Goal: Check status

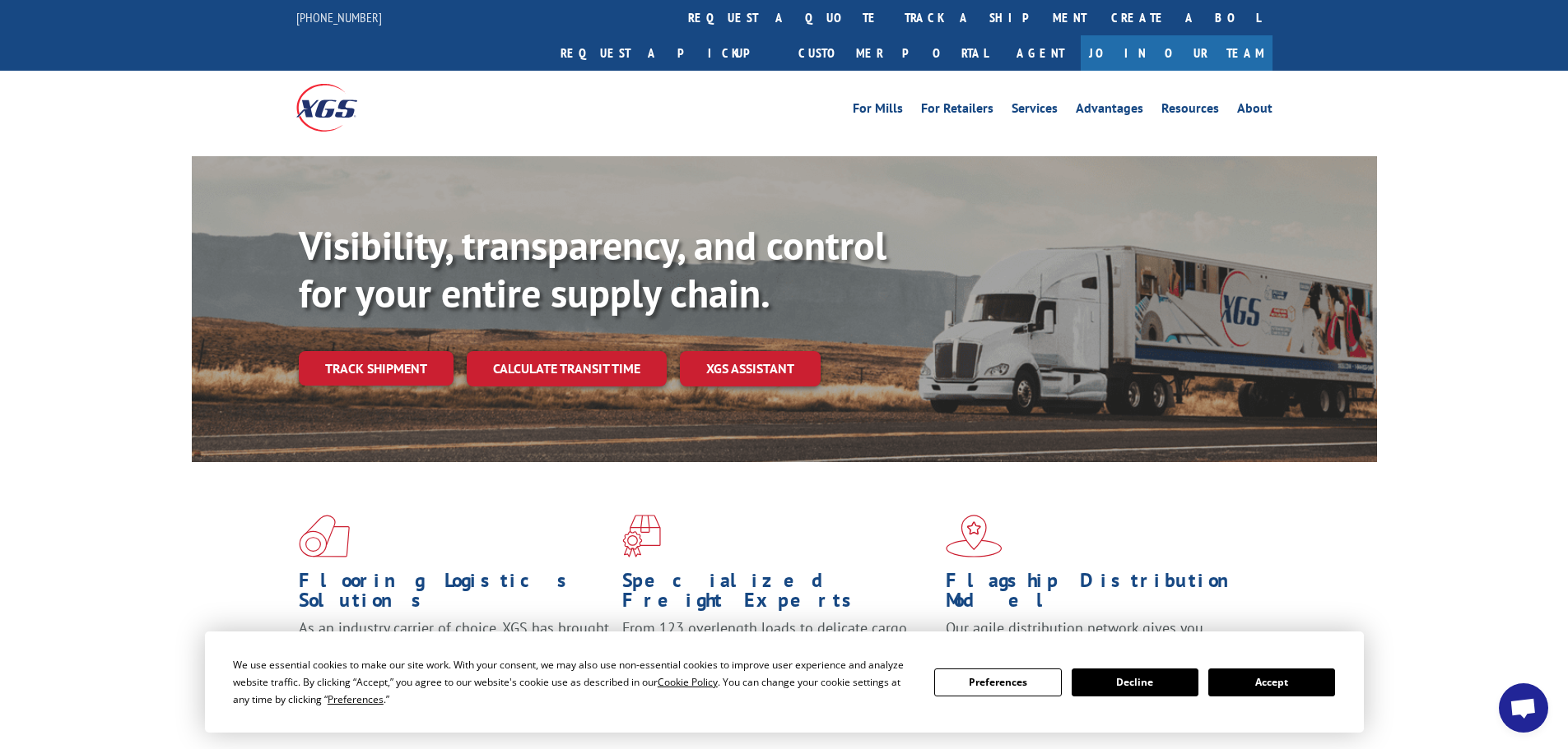
click at [1293, 674] on button "Accept" at bounding box center [1271, 682] width 127 height 28
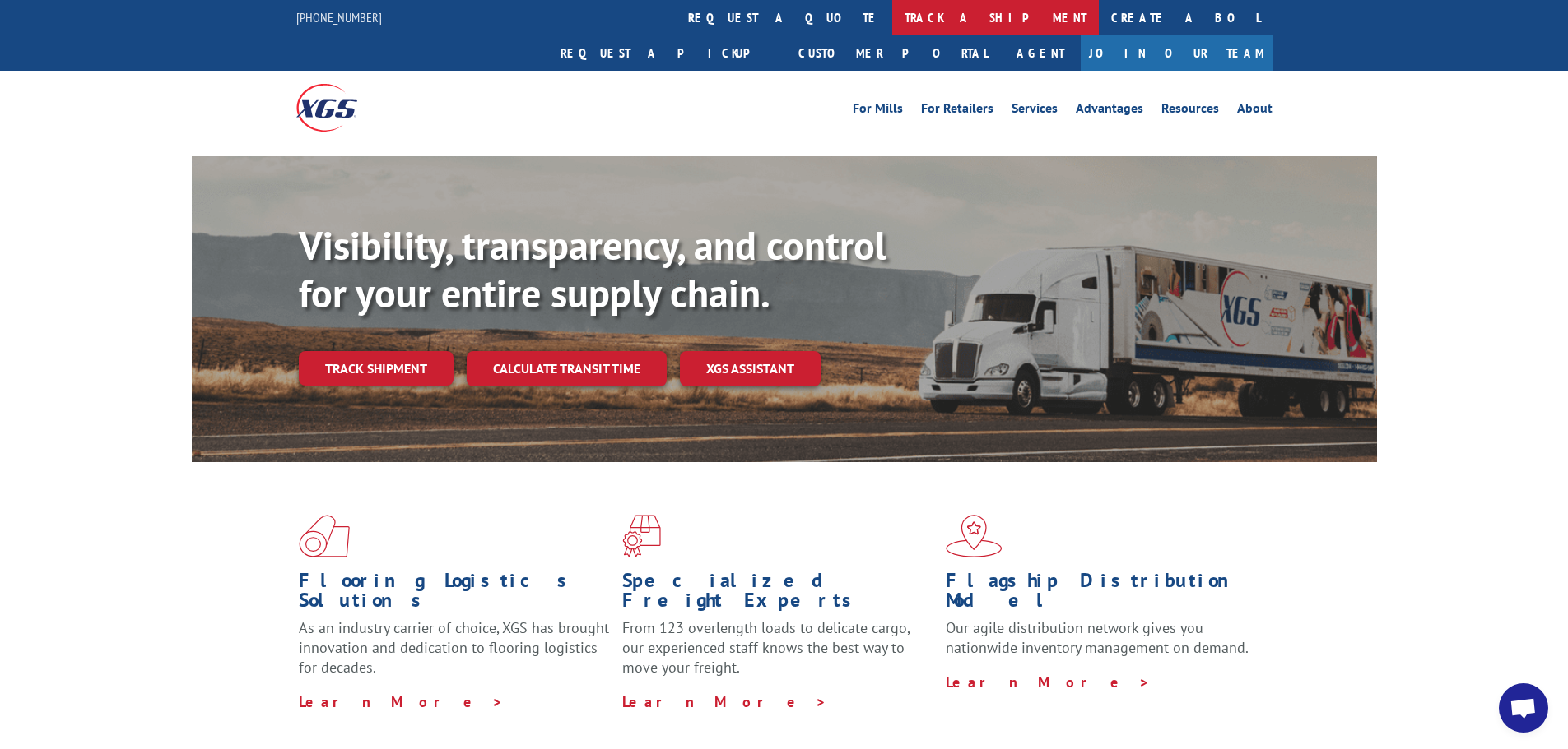
click at [892, 19] on link "track a shipment" at bounding box center [995, 17] width 206 height 35
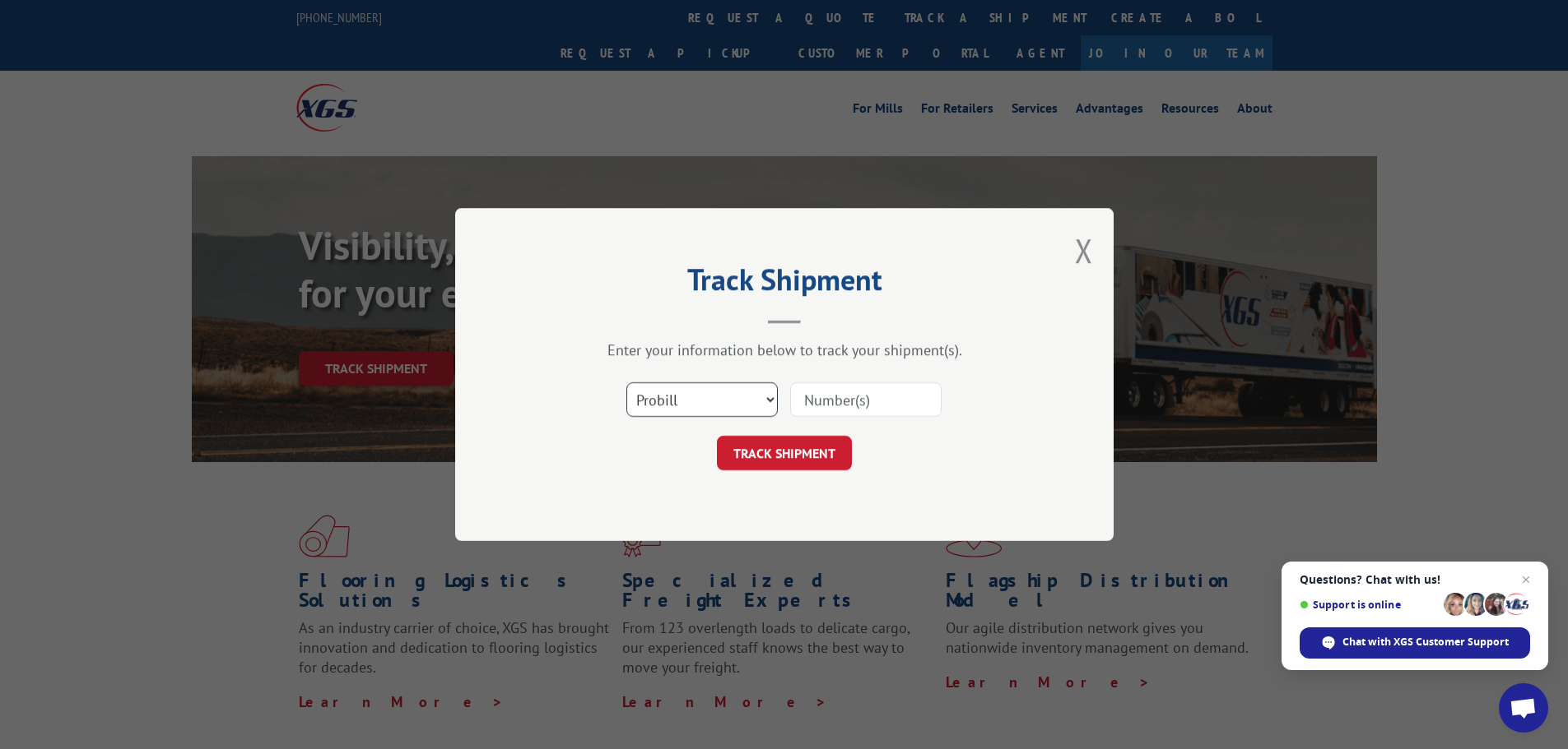
click at [704, 402] on select "Select category... Probill BOL PO" at bounding box center [701, 399] width 151 height 34
select select "bol"
click at [626, 382] on select "Select category... Probill BOL PO" at bounding box center [701, 399] width 151 height 34
click at [822, 414] on input at bounding box center [866, 399] width 151 height 34
paste input "5247810"
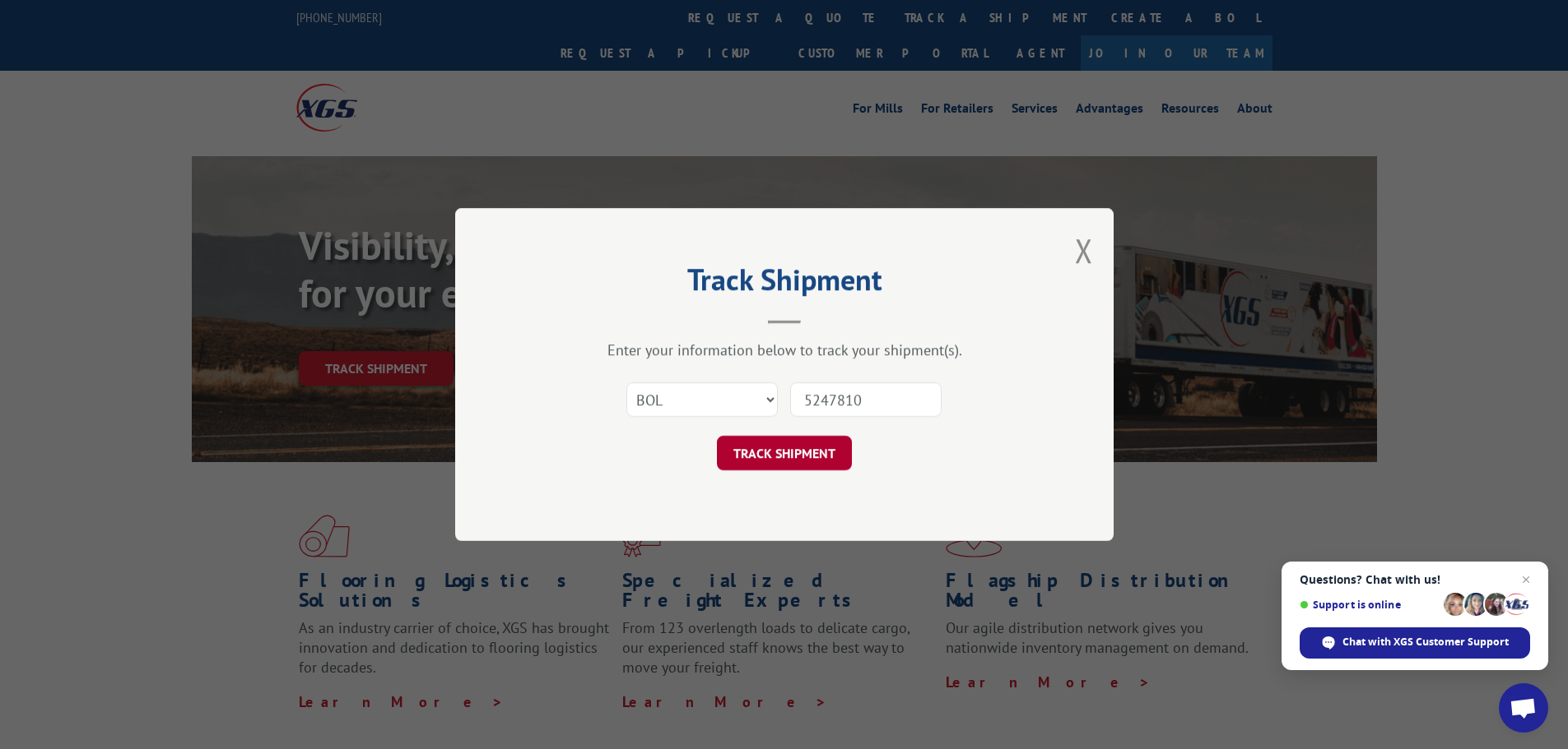
type input "5247810"
click at [816, 451] on button "TRACK SHIPMENT" at bounding box center [784, 453] width 135 height 34
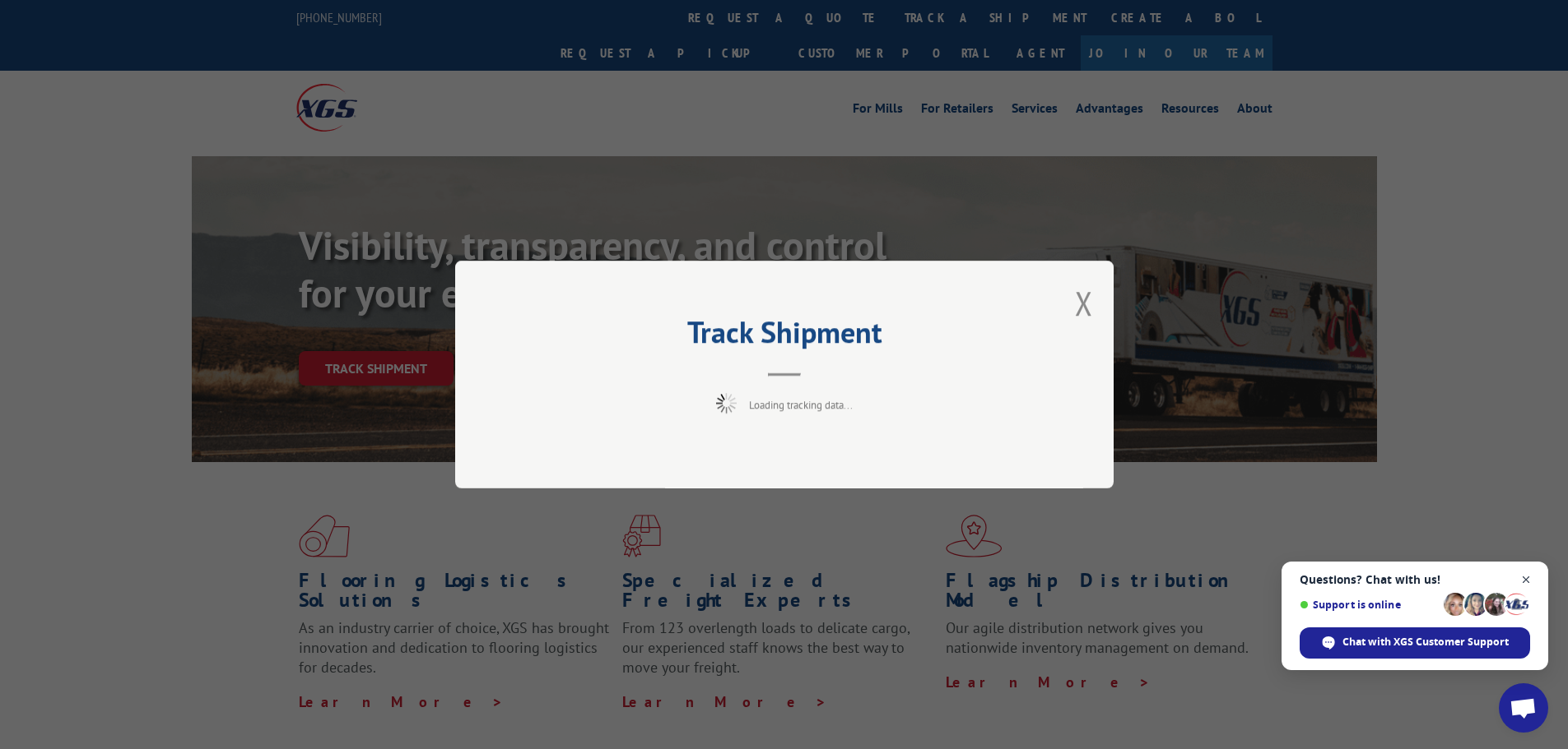
click at [1535, 574] on span "Close chat" at bounding box center [1526, 581] width 21 height 21
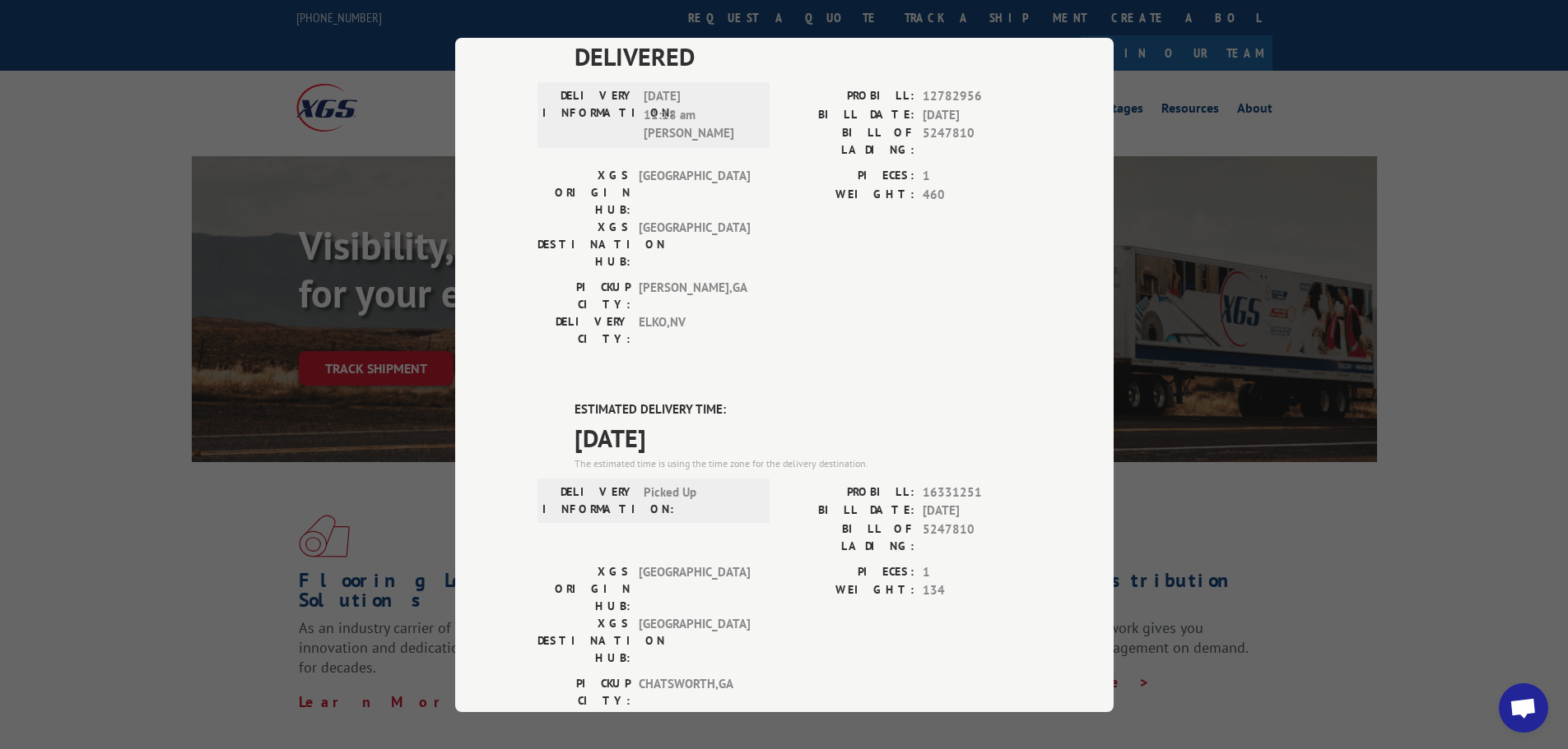
scroll to position [453, 0]
